Goal: Task Accomplishment & Management: Use online tool/utility

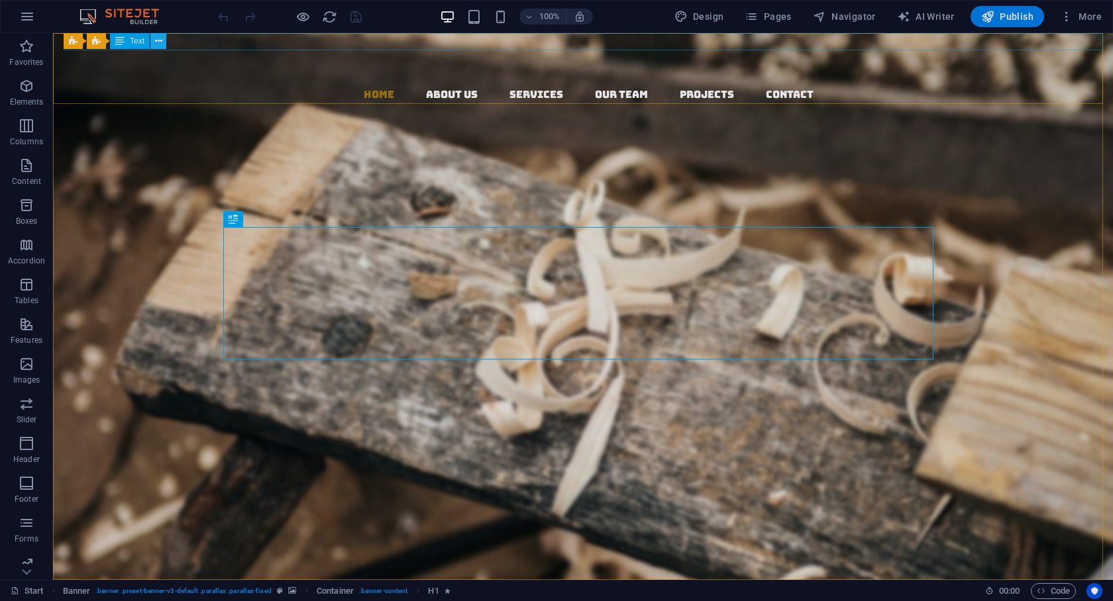
click at [160, 43] on icon at bounding box center [158, 41] width 7 height 14
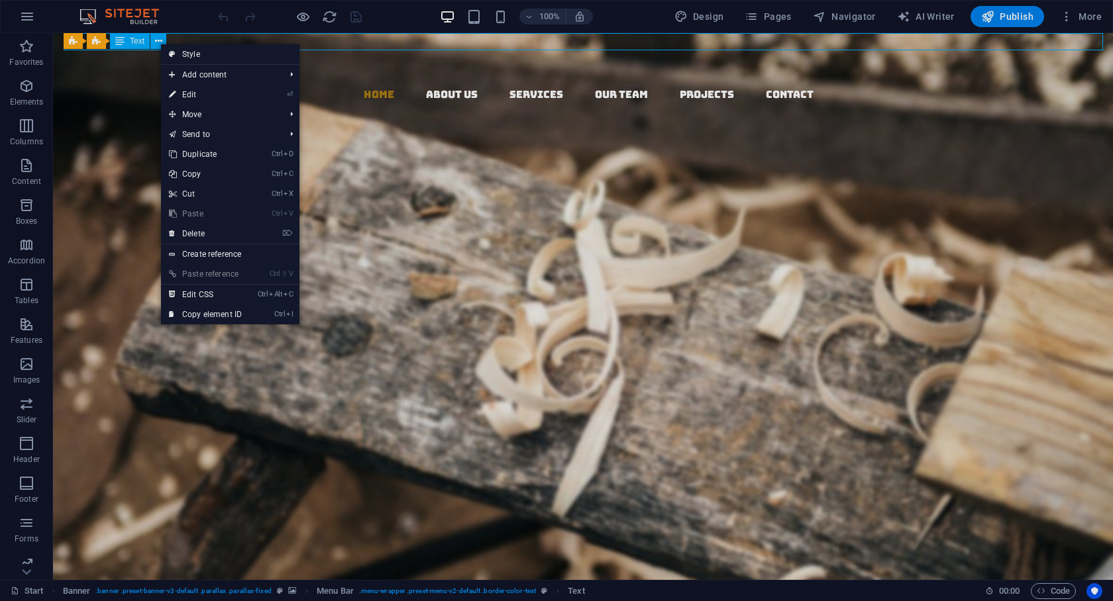
click at [139, 40] on span "Text" at bounding box center [137, 41] width 15 height 8
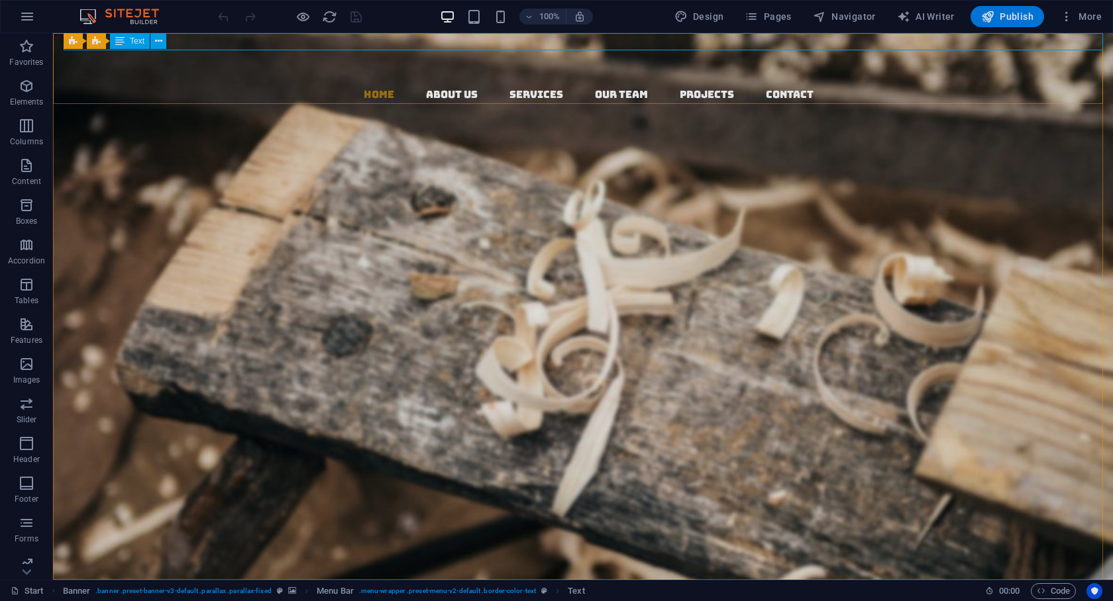
click at [174, 40] on div "Banner Menu Bar Text" at bounding box center [119, 41] width 111 height 17
click at [160, 39] on icon at bounding box center [158, 41] width 7 height 14
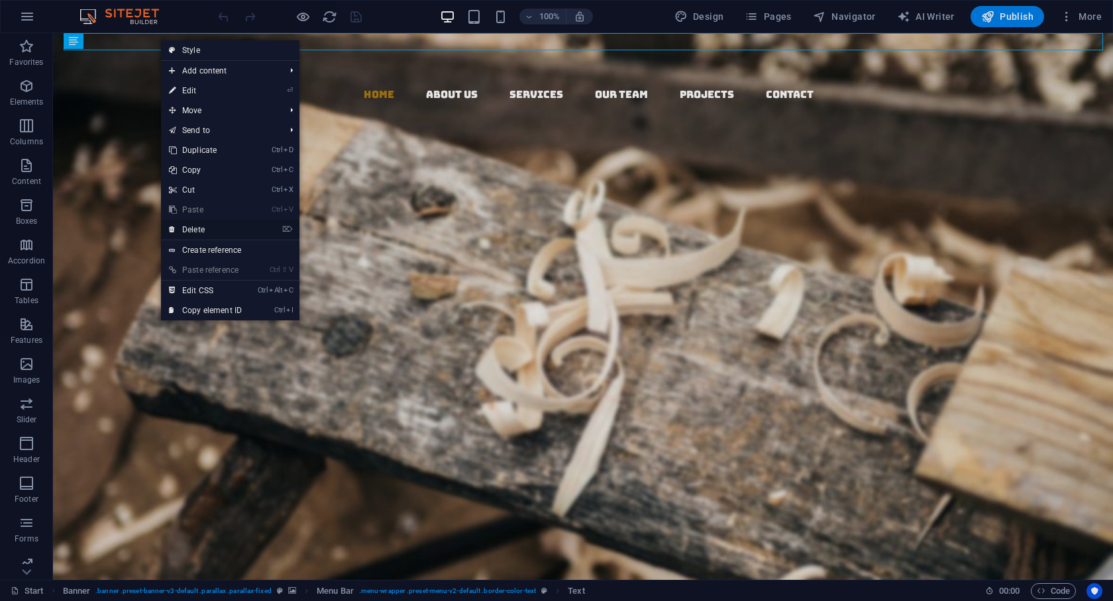
click at [207, 228] on link "⌦ Delete" at bounding box center [205, 230] width 89 height 20
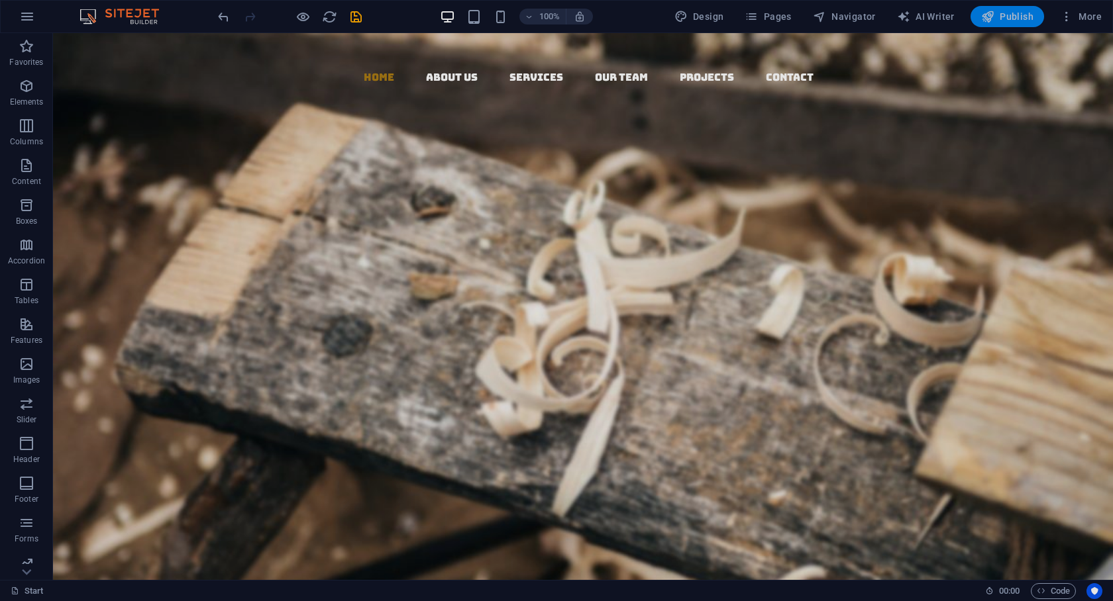
click at [1020, 14] on span "Publish" at bounding box center [1007, 16] width 52 height 13
checkbox input "false"
